Goal: Task Accomplishment & Management: Use online tool/utility

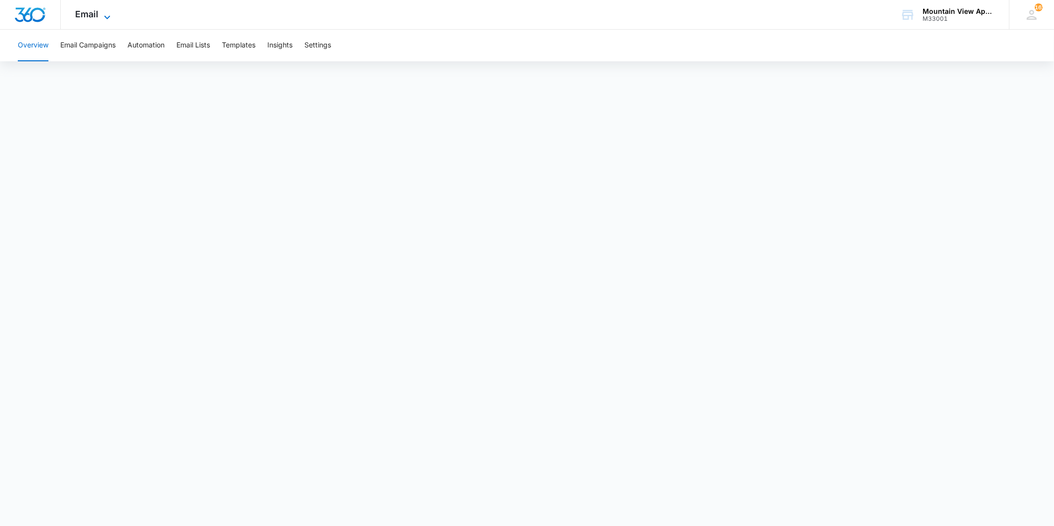
click at [80, 12] on span "Email" at bounding box center [87, 14] width 23 height 10
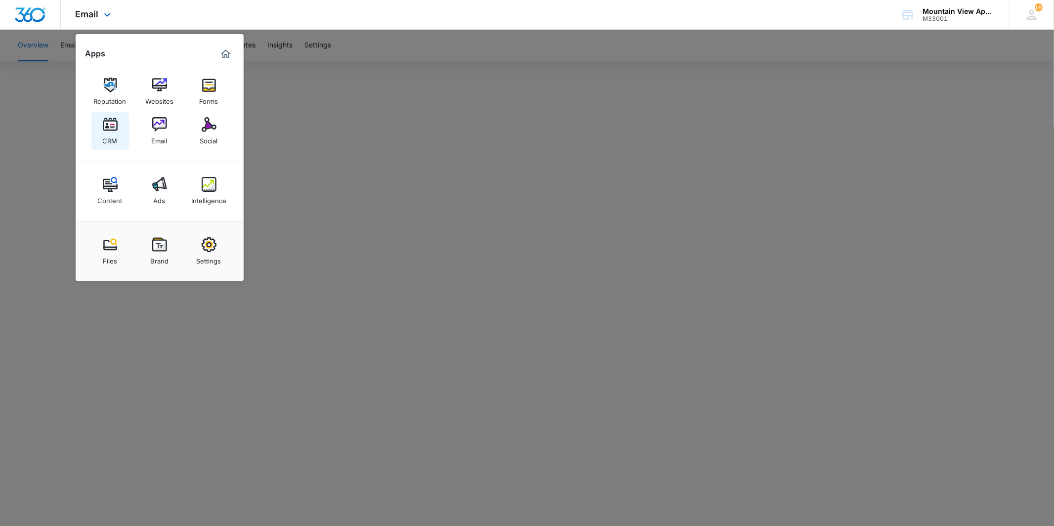
click at [103, 127] on img at bounding box center [110, 124] width 15 height 15
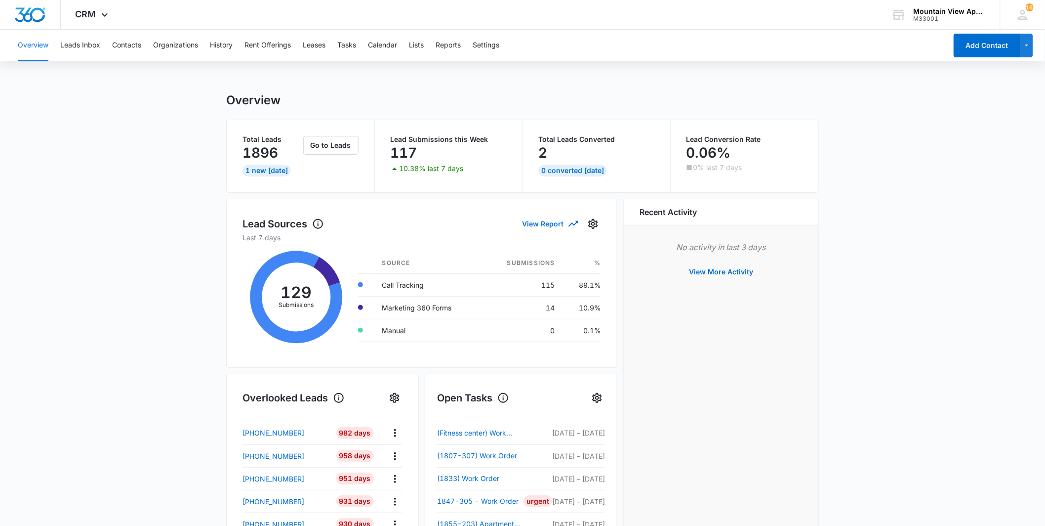
click at [333, 52] on div "Overview Leads Inbox Contacts Organizations History Rent Offerings Leases Tasks…" at bounding box center [479, 46] width 935 height 32
click at [356, 50] on button "Tasks" at bounding box center [346, 46] width 19 height 32
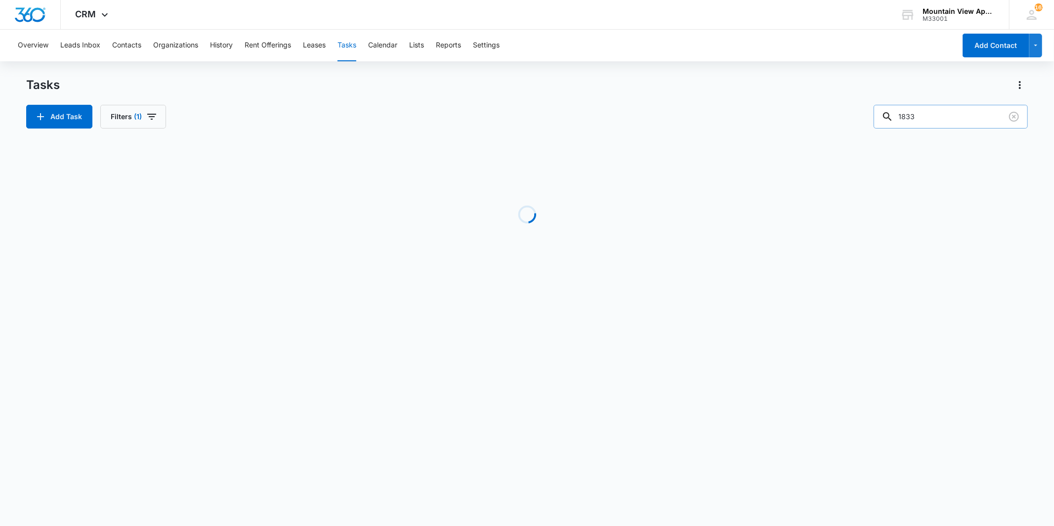
click at [962, 111] on input "1833" at bounding box center [951, 117] width 154 height 24
type input "1855"
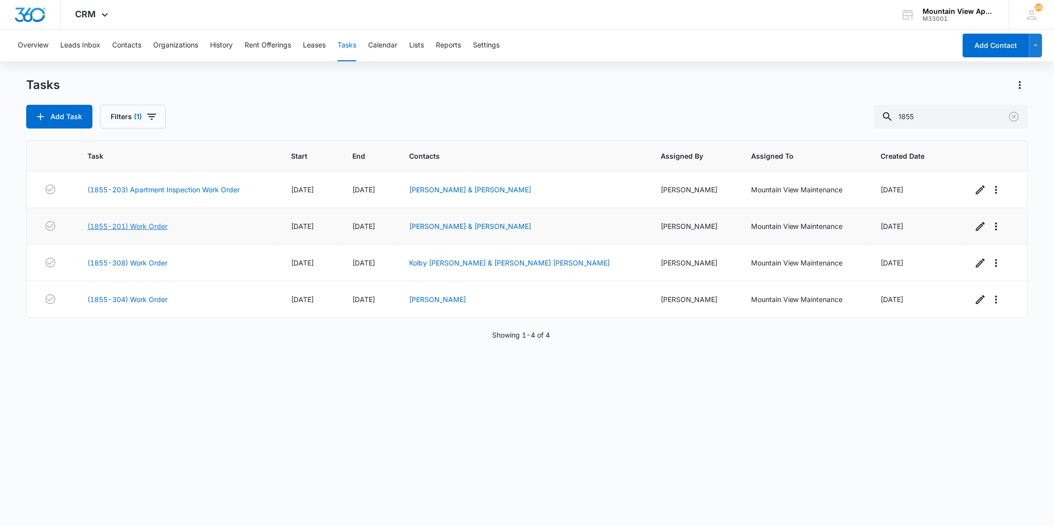
click at [145, 224] on link "(1855-201) Work Order" at bounding box center [127, 226] width 80 height 10
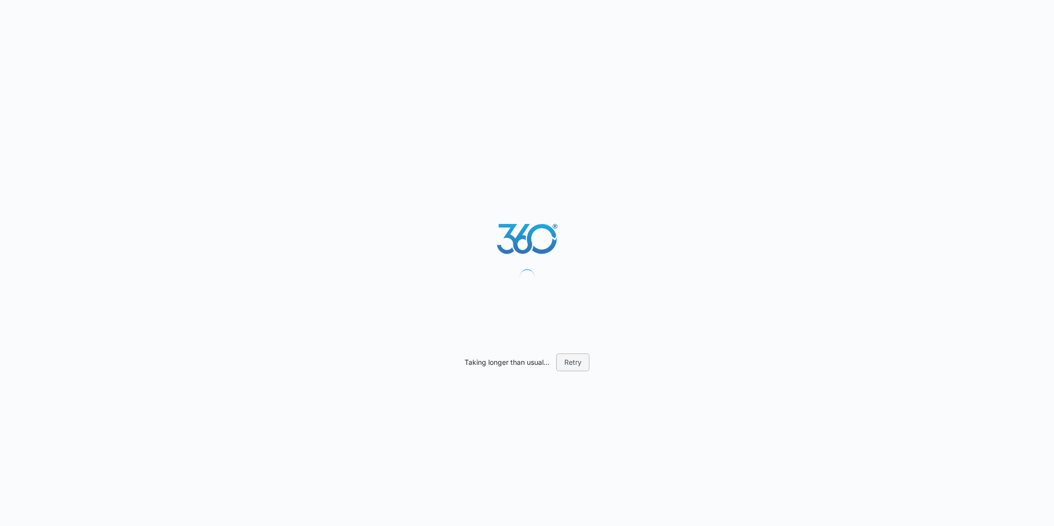
click at [585, 366] on button "Retry" at bounding box center [572, 362] width 33 height 18
click at [569, 359] on button "Retry" at bounding box center [572, 362] width 33 height 18
click at [585, 370] on button "Retry" at bounding box center [572, 362] width 33 height 18
click at [582, 372] on div "Taking longer than usual... Retry" at bounding box center [527, 263] width 1054 height 526
